Goal: Information Seeking & Learning: Get advice/opinions

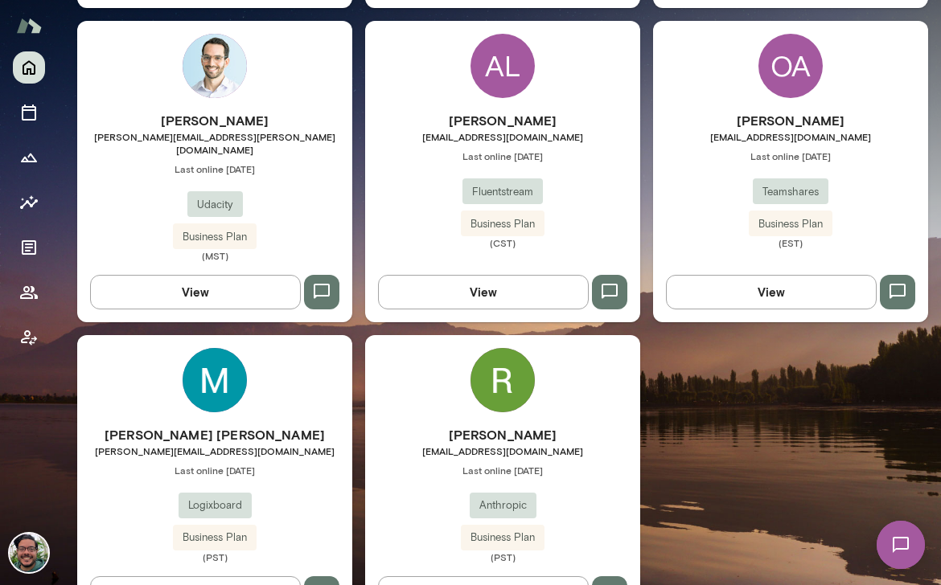
scroll to position [864, 0]
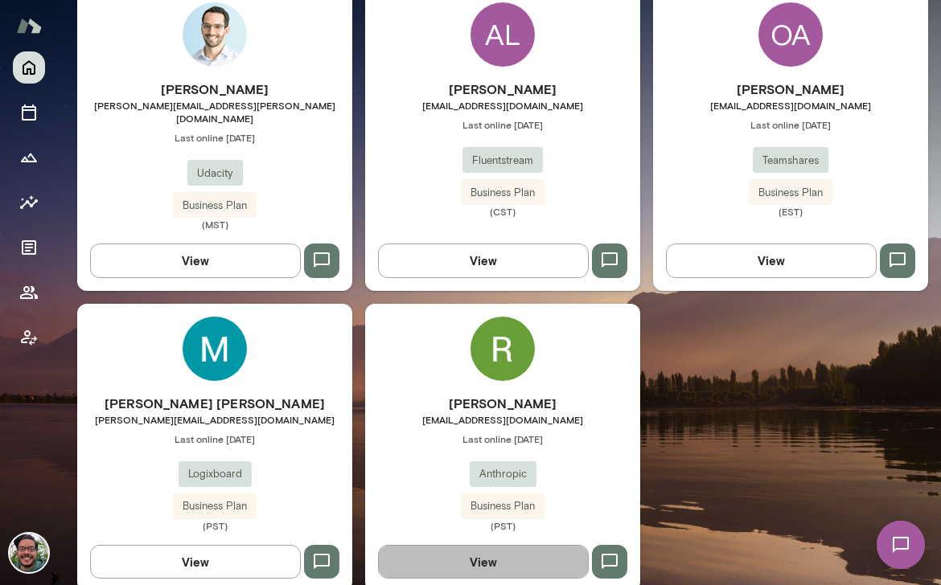
click at [501, 545] on button "View" at bounding box center [483, 562] width 211 height 34
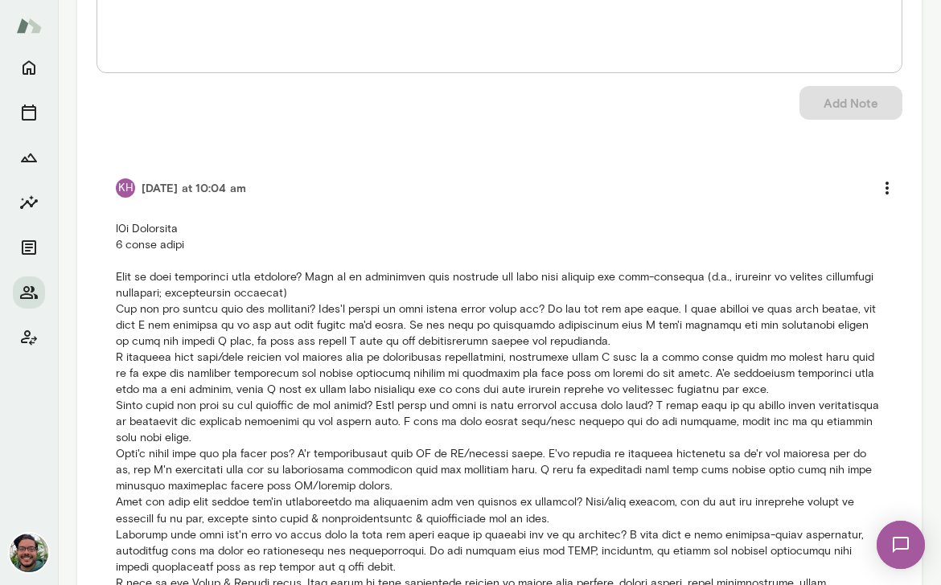
scroll to position [1547, 0]
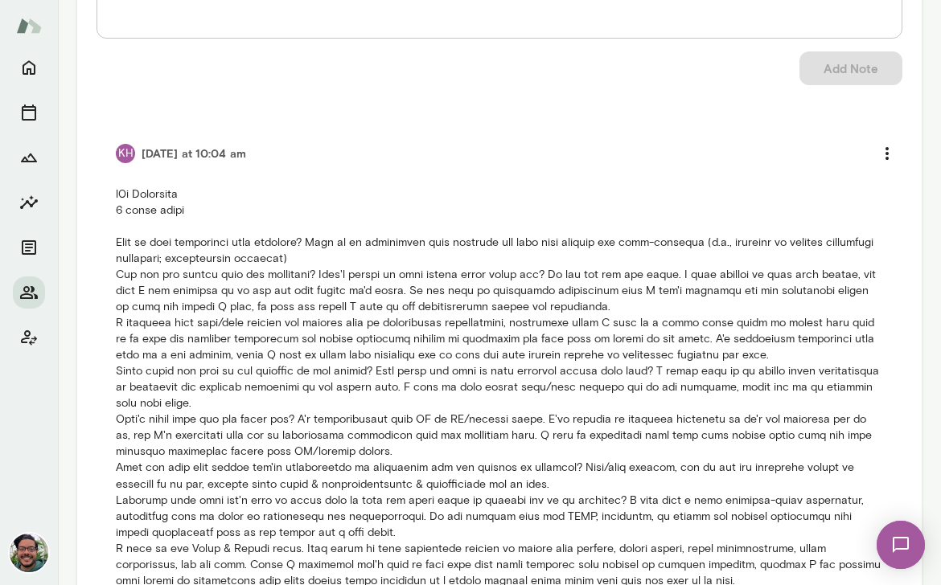
click at [466, 199] on p at bounding box center [499, 396] width 767 height 418
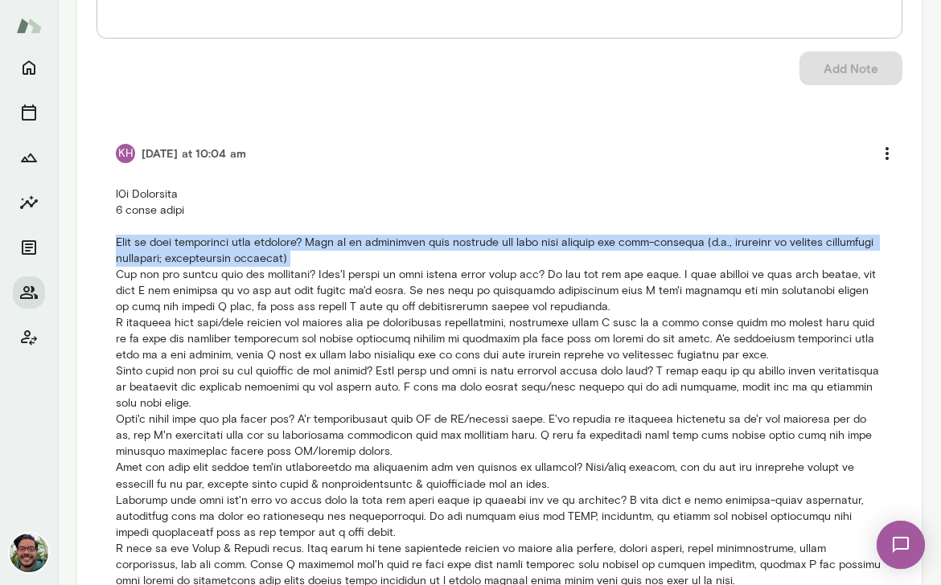
click at [466, 199] on p at bounding box center [499, 396] width 767 height 418
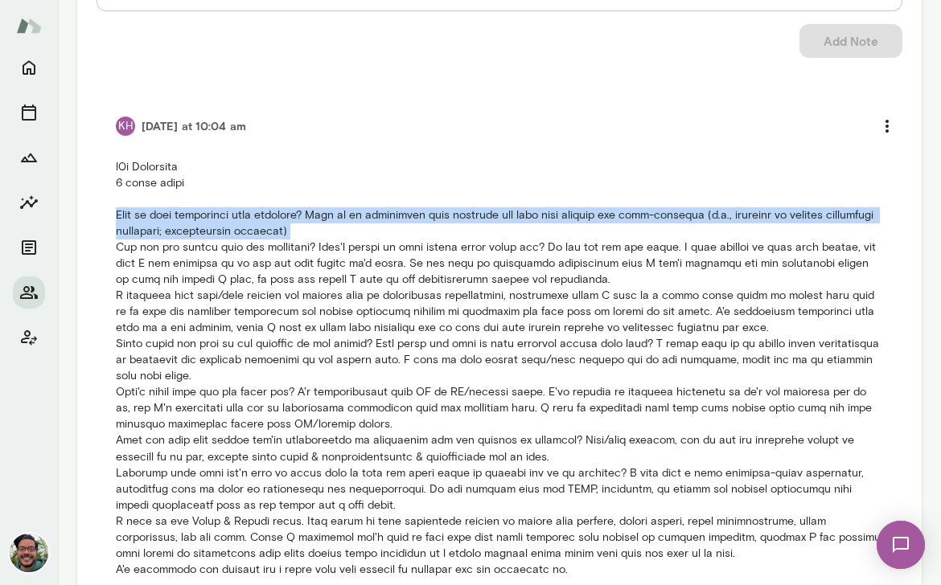
scroll to position [1575, 0]
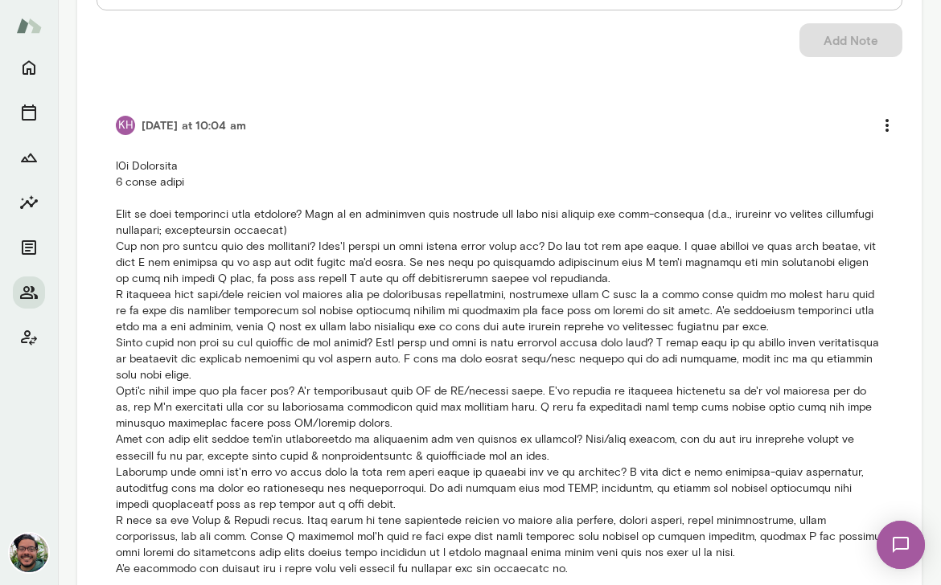
click at [412, 214] on p at bounding box center [499, 367] width 767 height 418
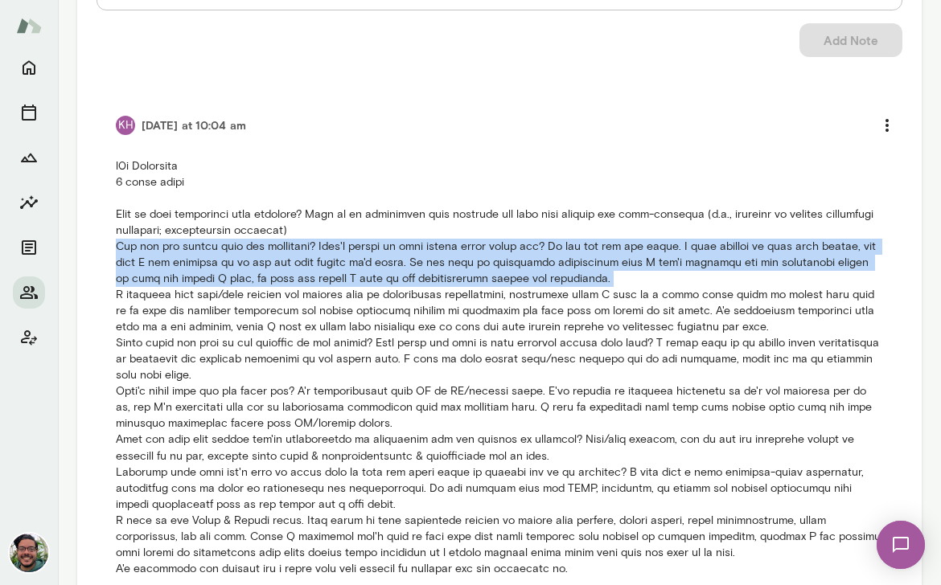
click at [412, 214] on p at bounding box center [499, 367] width 767 height 418
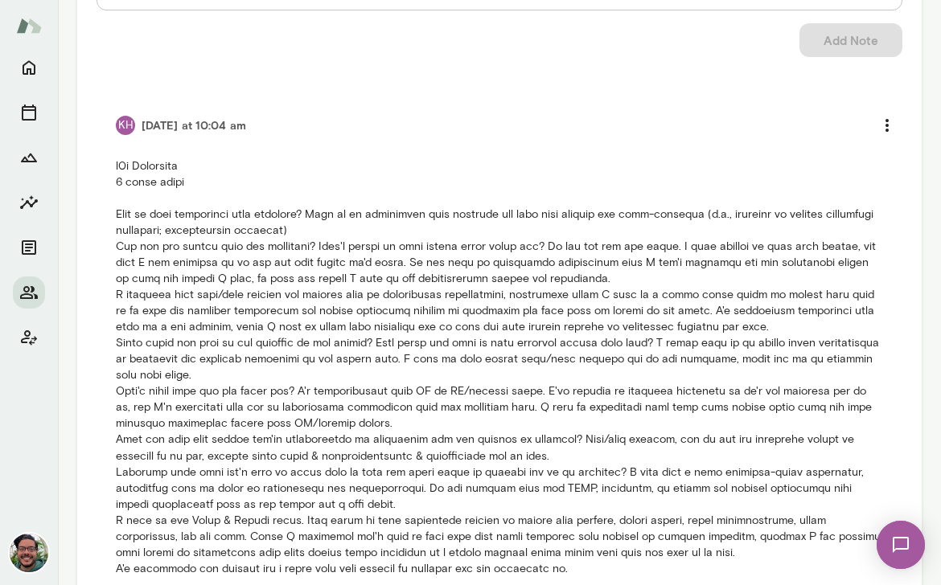
click at [285, 251] on p at bounding box center [499, 367] width 767 height 418
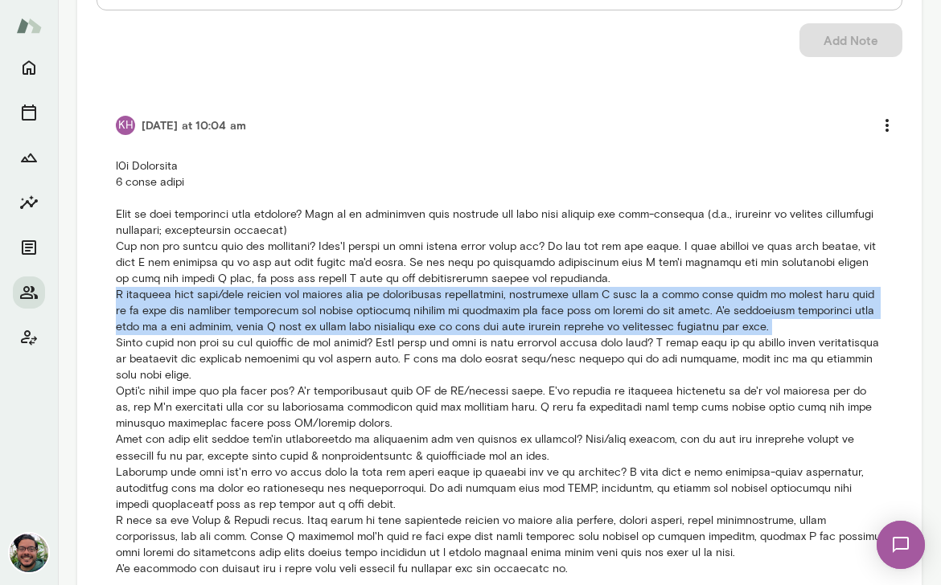
click at [285, 251] on p at bounding box center [499, 367] width 767 height 418
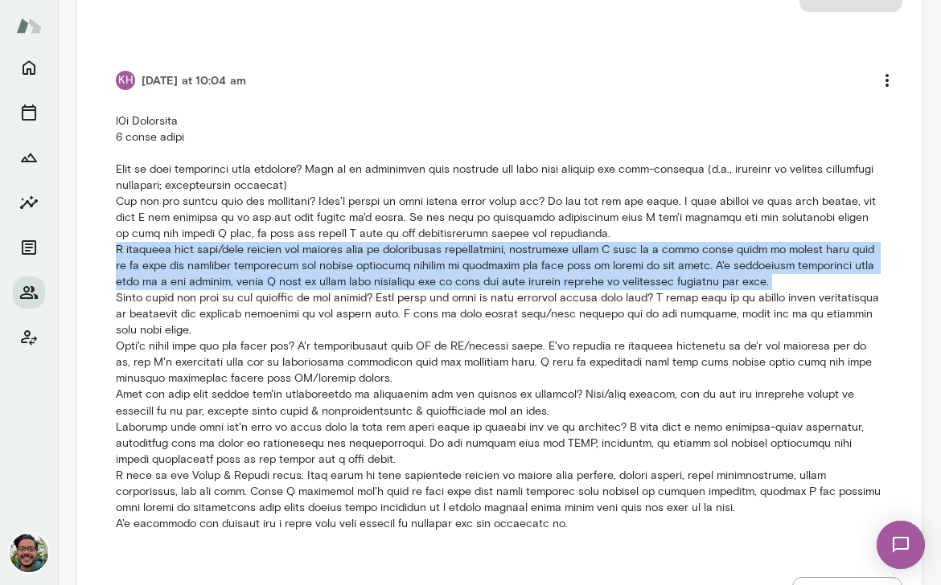
scroll to position [1622, 0]
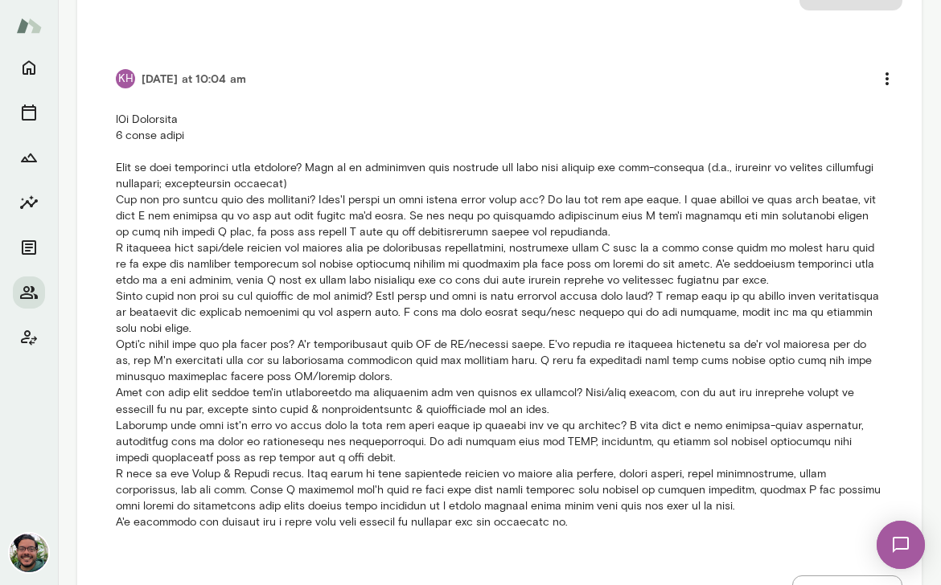
click at [396, 253] on p at bounding box center [499, 321] width 767 height 418
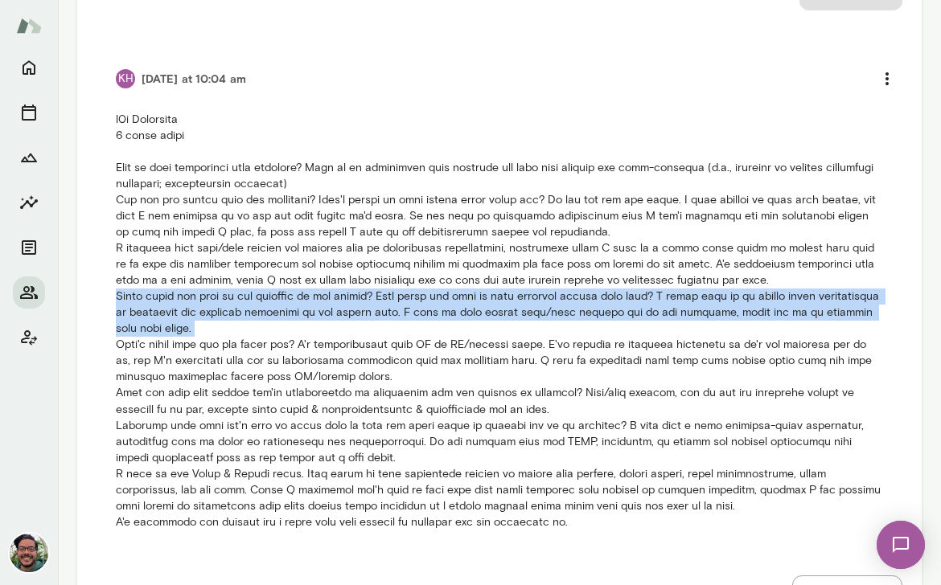
click at [396, 253] on p at bounding box center [499, 321] width 767 height 418
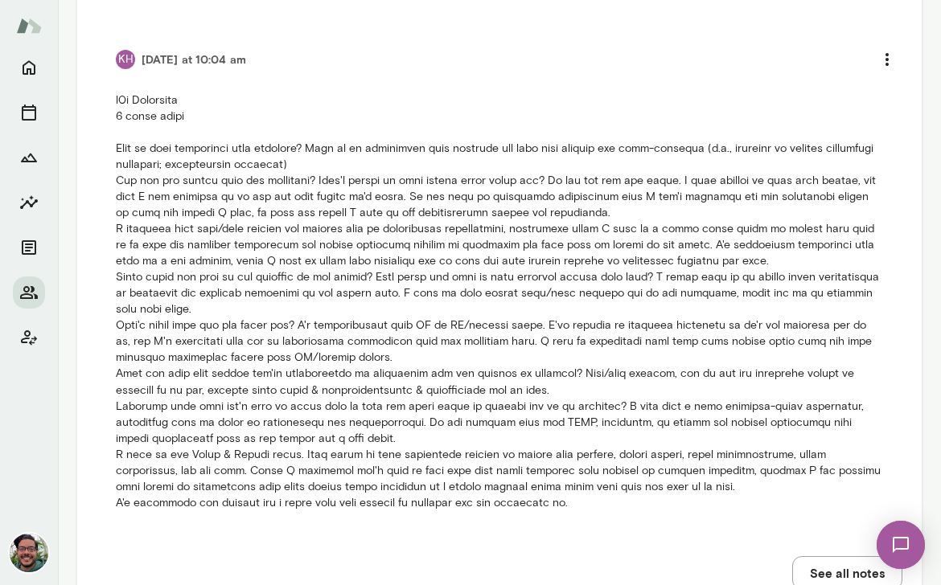
click at [475, 275] on p at bounding box center [499, 301] width 767 height 418
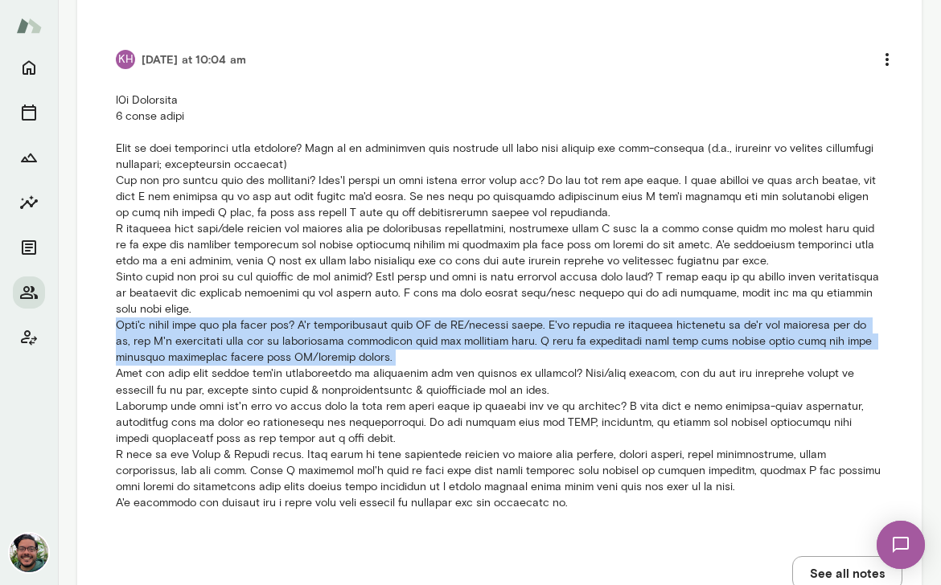
click at [475, 275] on p at bounding box center [499, 301] width 767 height 418
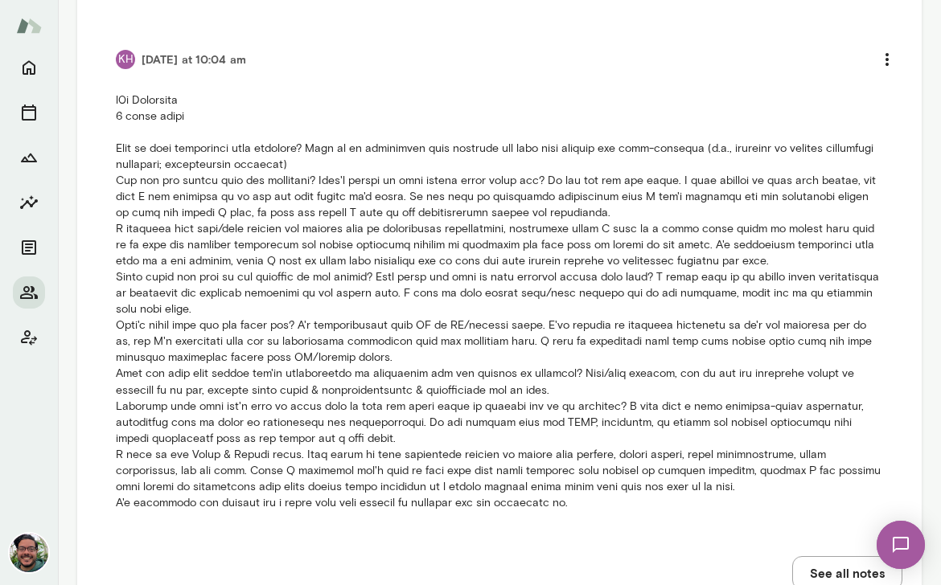
click at [480, 334] on p at bounding box center [499, 301] width 767 height 418
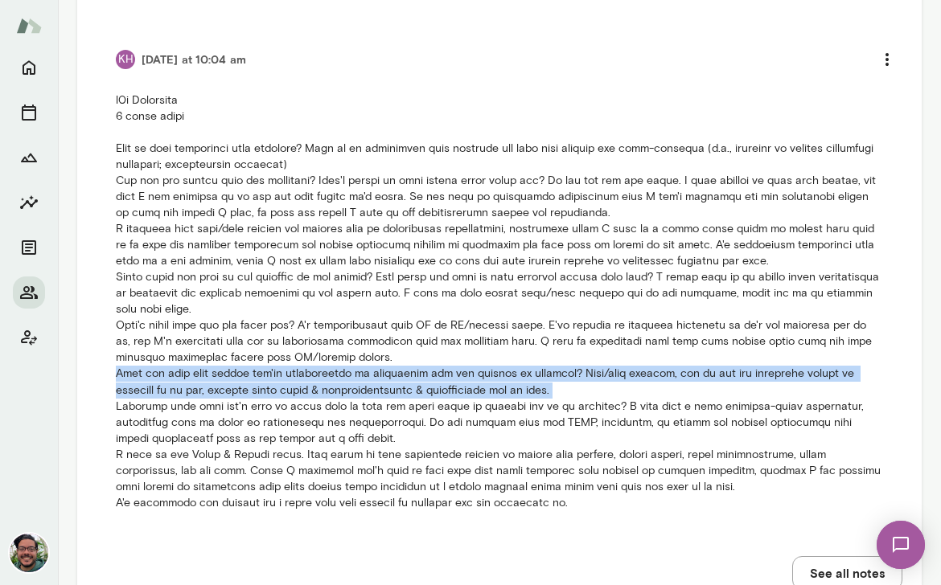
click at [480, 334] on p at bounding box center [499, 301] width 767 height 418
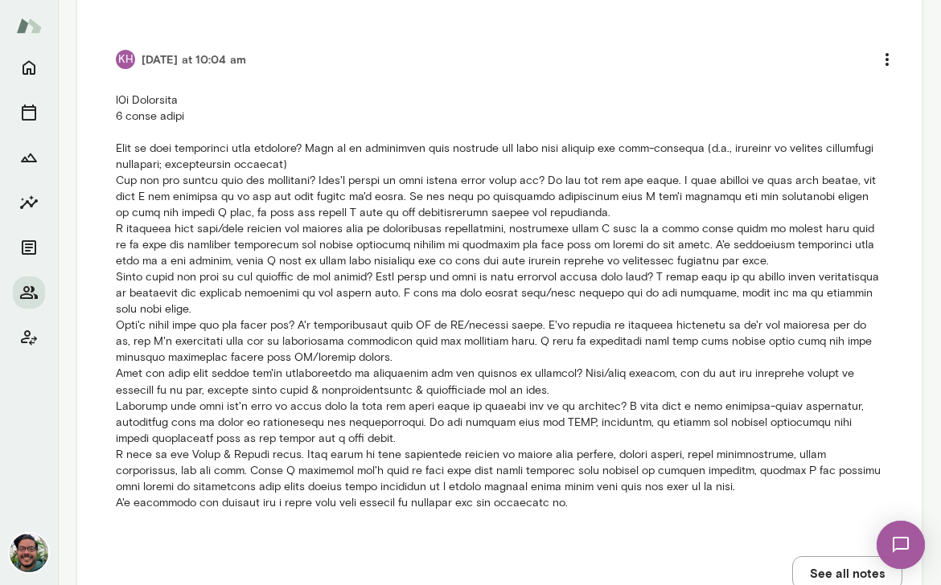
click at [323, 365] on p at bounding box center [499, 301] width 767 height 418
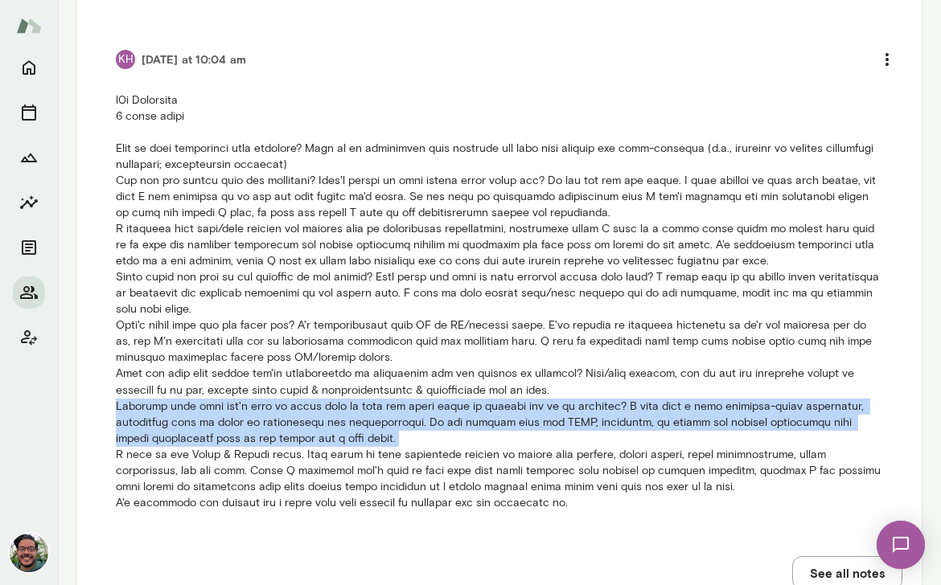
click at [323, 365] on p at bounding box center [499, 301] width 767 height 418
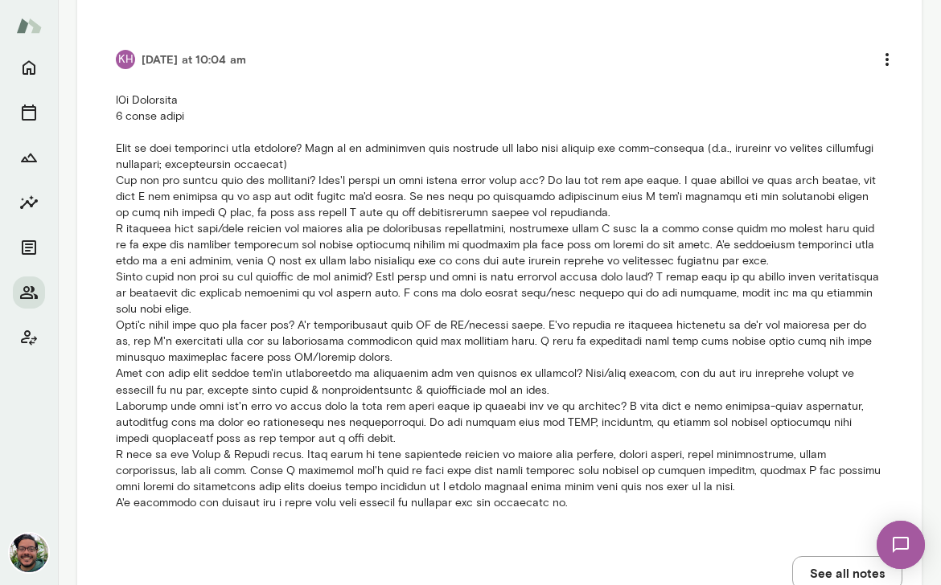
click at [425, 423] on p at bounding box center [499, 301] width 767 height 418
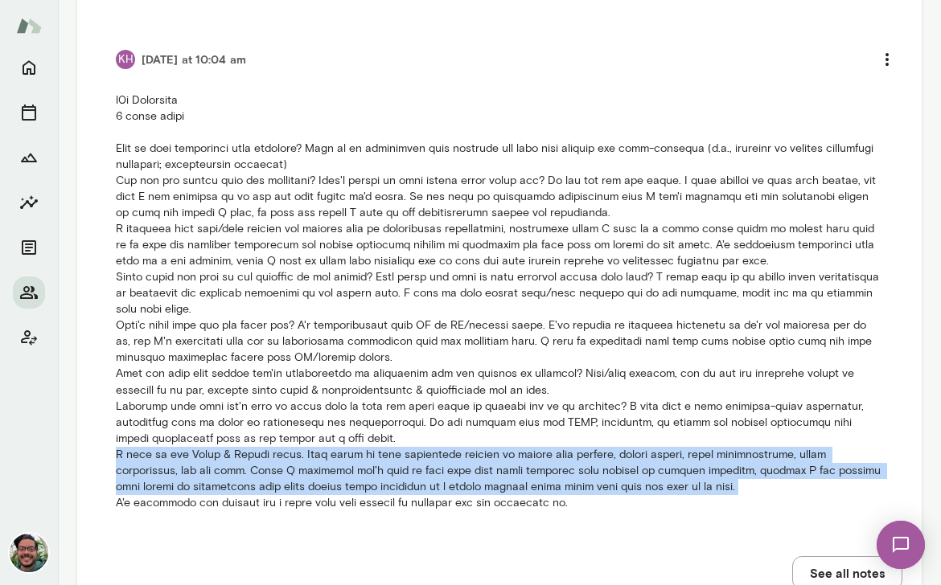
click at [425, 423] on p at bounding box center [499, 301] width 767 height 418
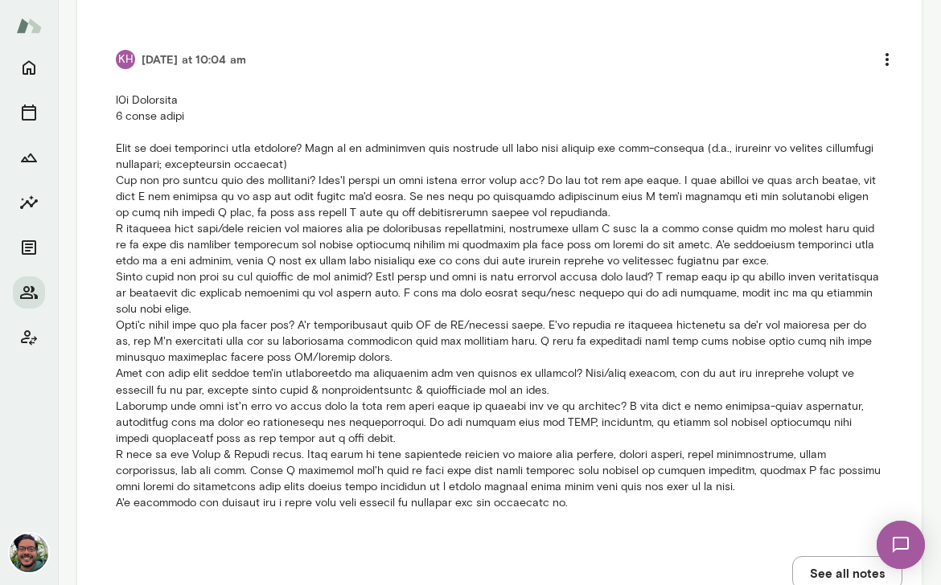
click at [331, 462] on p at bounding box center [499, 301] width 767 height 418
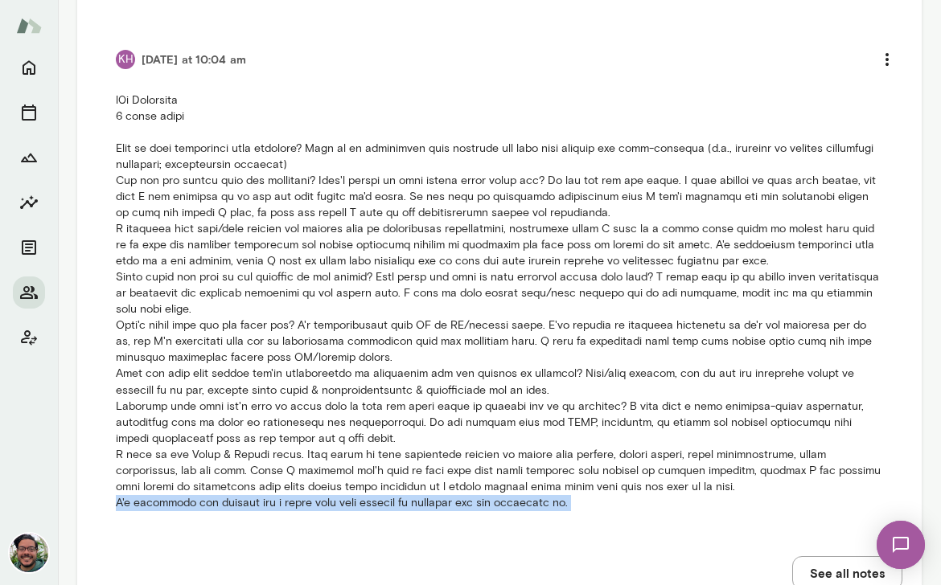
click at [331, 462] on p at bounding box center [499, 301] width 767 height 418
